Goal: Task Accomplishment & Management: Manage account settings

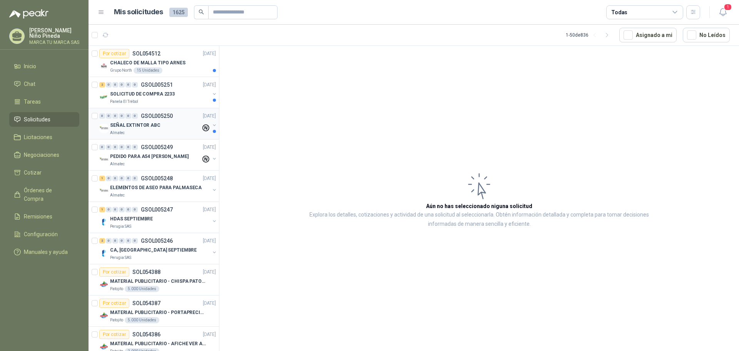
click at [161, 129] on div "SEÑAL EXTINTOR ABC" at bounding box center [155, 125] width 91 height 9
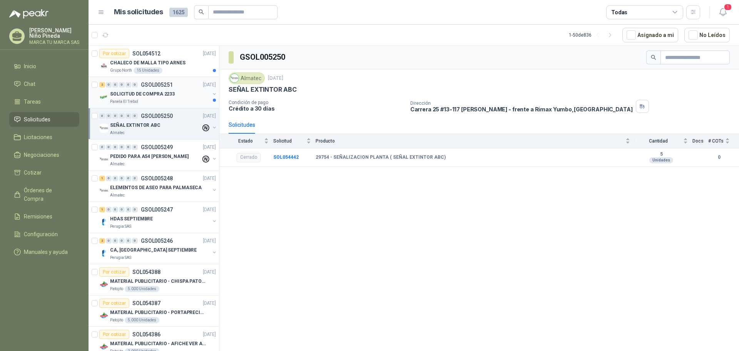
click at [169, 97] on p "SOLICITUD DE COMPRA 2233" at bounding box center [142, 93] width 65 height 7
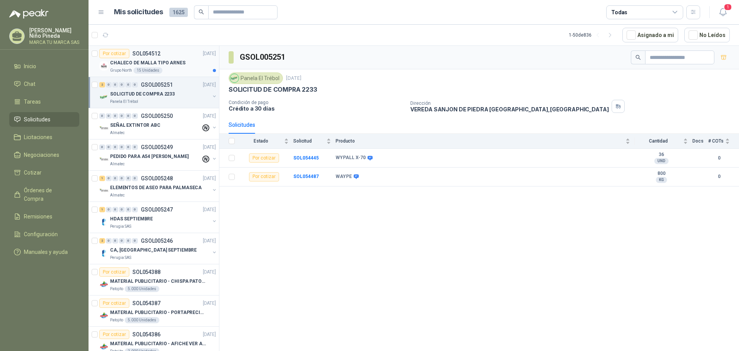
click at [176, 72] on div "Grupo North 15 Unidades" at bounding box center [163, 70] width 106 height 6
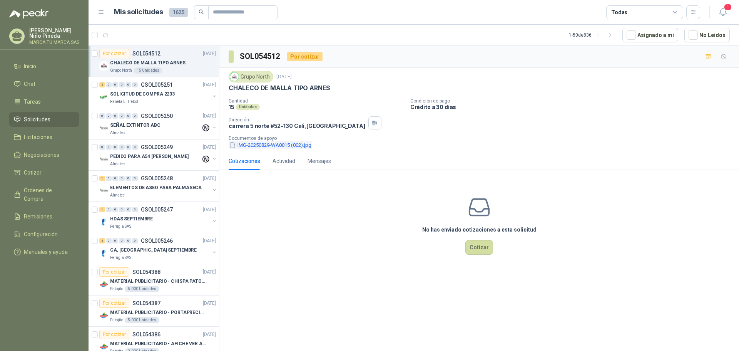
click at [298, 144] on button "IMG-20250829-WA0015 (002).jpg" at bounding box center [271, 145] width 84 height 8
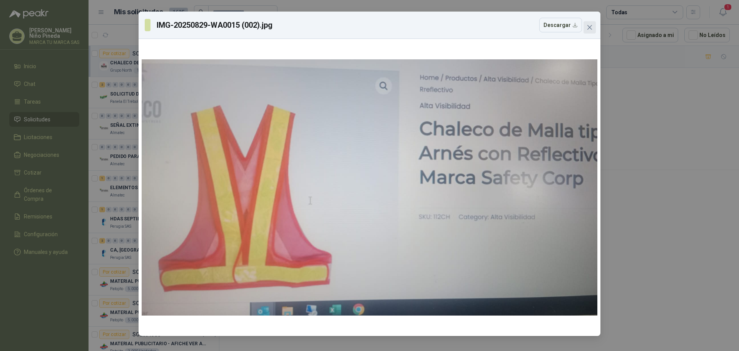
click at [590, 27] on icon "close" at bounding box center [590, 27] width 5 height 5
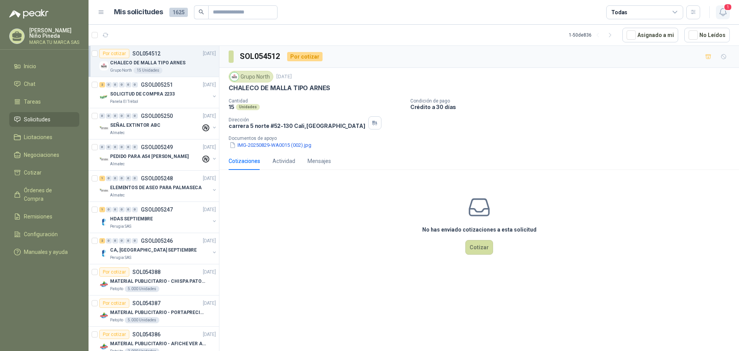
click at [729, 11] on span "1" at bounding box center [728, 6] width 8 height 7
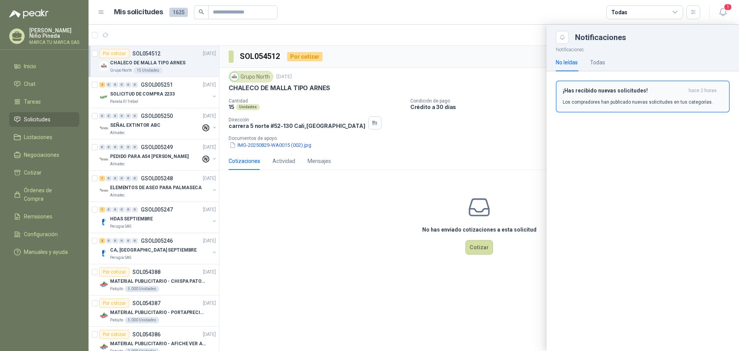
click at [633, 94] on div "¡Has recibido nuevas solicitudes! hace 2 horas Los compradores han publicado nu…" at bounding box center [643, 96] width 160 height 18
